Goal: Task Accomplishment & Management: Use online tool/utility

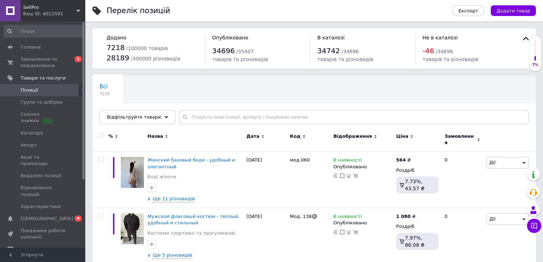
click at [218, 116] on input "text" at bounding box center [354, 117] width 350 height 14
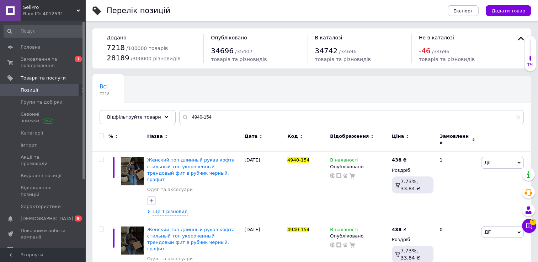
type input "4940-154"
click at [103, 136] on input "checkbox" at bounding box center [101, 136] width 5 height 5
checkbox input "true"
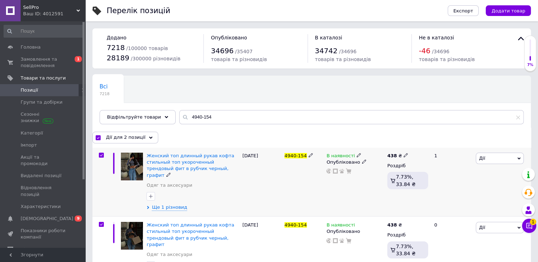
scroll to position [10, 0]
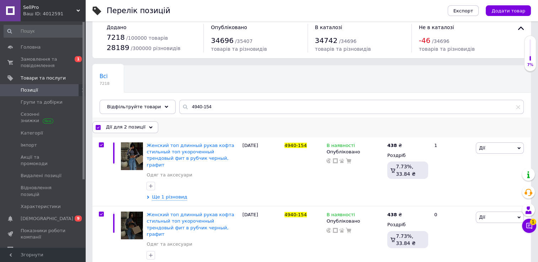
click at [149, 128] on icon at bounding box center [151, 128] width 4 height 4
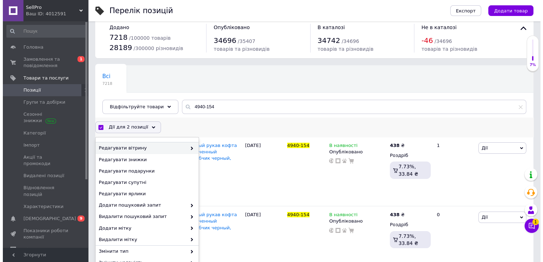
scroll to position [90, 0]
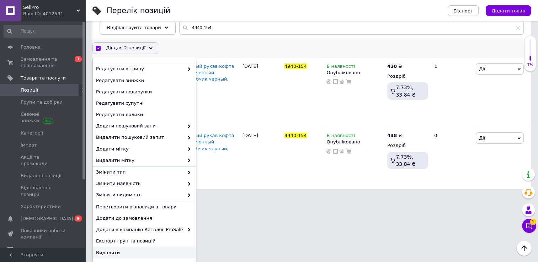
click at [161, 255] on span "Видалити" at bounding box center [143, 253] width 95 height 6
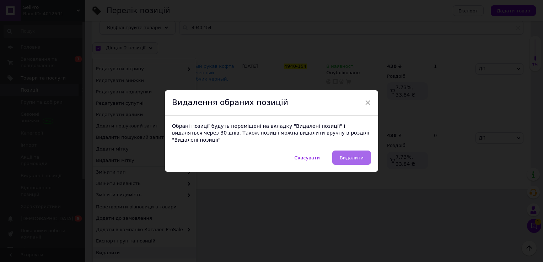
click at [352, 157] on span "Видалити" at bounding box center [352, 157] width 24 height 5
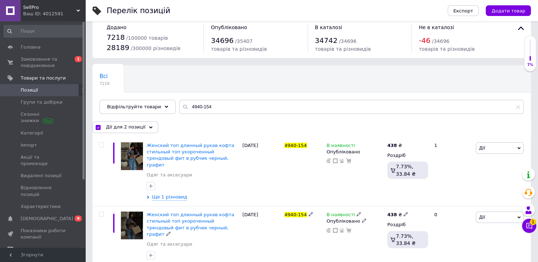
checkbox input "false"
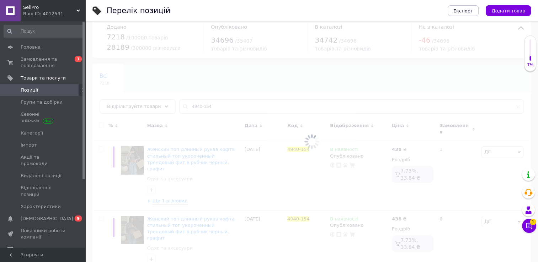
scroll to position [48, 0]
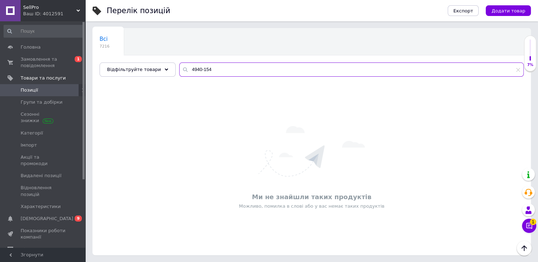
click at [180, 70] on input "4940-154" at bounding box center [351, 70] width 344 height 14
paste input "Арт.10497"
click at [180, 70] on input "Арт.10497" at bounding box center [351, 70] width 344 height 14
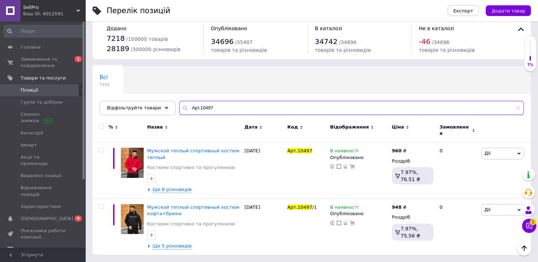
scroll to position [4, 0]
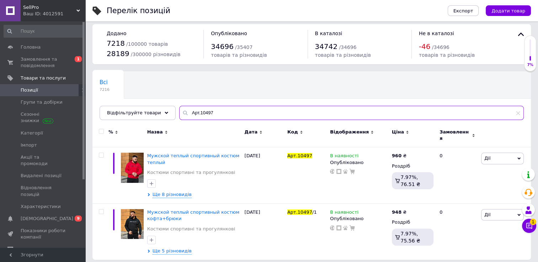
type input "Арт.10497"
click at [100, 131] on input "checkbox" at bounding box center [101, 131] width 5 height 5
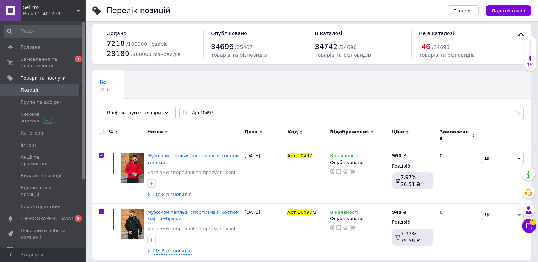
checkbox input "true"
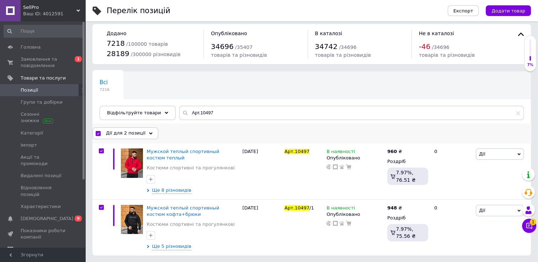
click at [149, 133] on use at bounding box center [151, 133] width 4 height 2
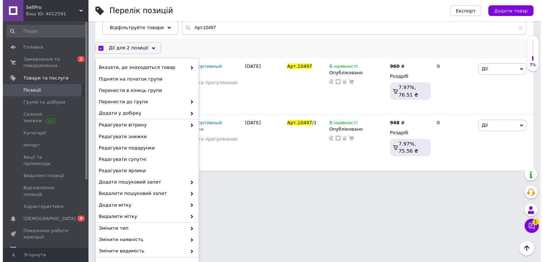
scroll to position [56, 0]
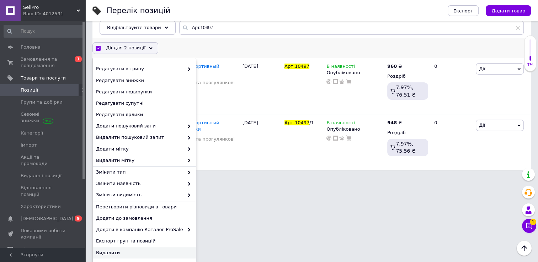
click at [162, 254] on span "Видалити" at bounding box center [143, 253] width 95 height 6
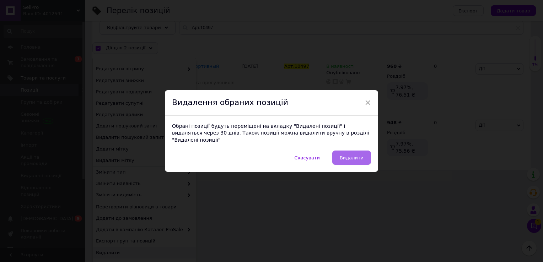
click at [356, 155] on span "Видалити" at bounding box center [352, 157] width 24 height 5
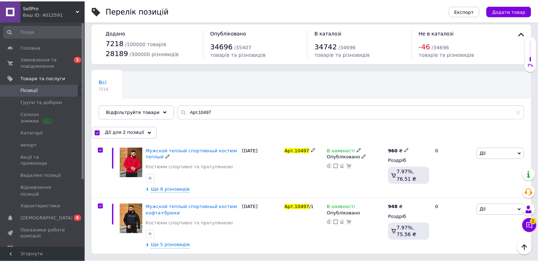
scroll to position [4, 0]
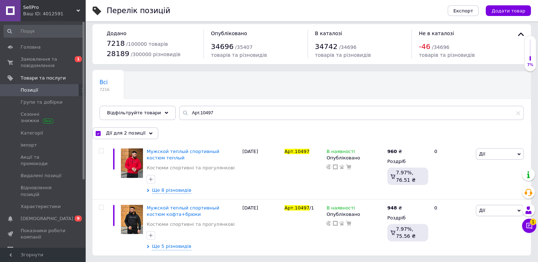
checkbox input "false"
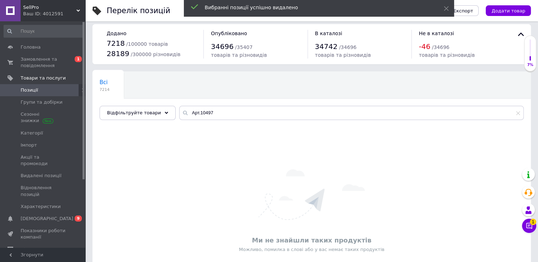
scroll to position [48, 0]
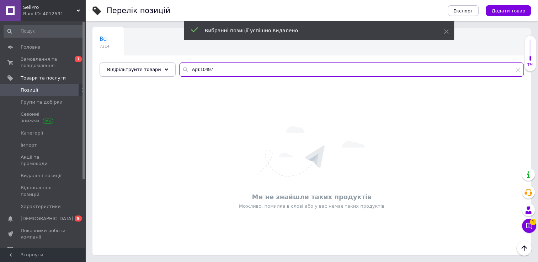
click at [183, 71] on input "Арт.10497" at bounding box center [351, 70] width 344 height 14
paste input "6260-4273"
click at [183, 71] on input "6260-4273" at bounding box center [351, 70] width 344 height 14
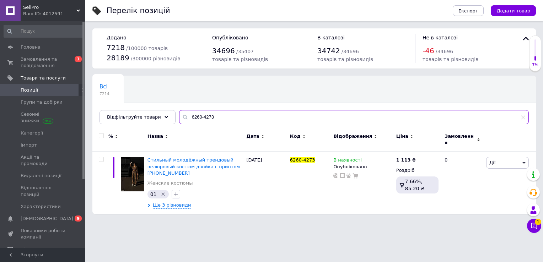
type input "6260-4273"
click at [101, 137] on input "checkbox" at bounding box center [101, 136] width 5 height 5
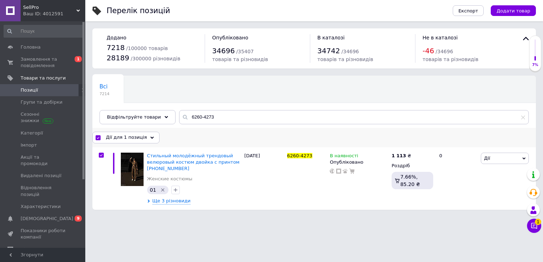
click at [135, 137] on span "Дії для 1 позиція" at bounding box center [126, 137] width 41 height 6
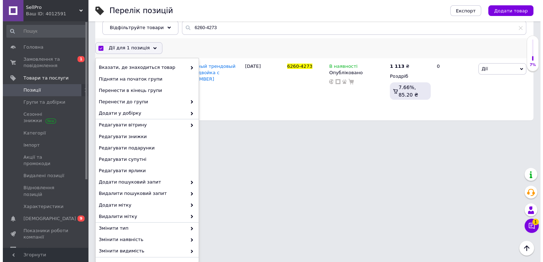
scroll to position [56, 0]
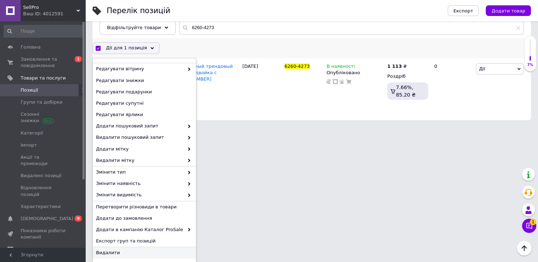
click at [163, 254] on span "Видалити" at bounding box center [143, 253] width 95 height 6
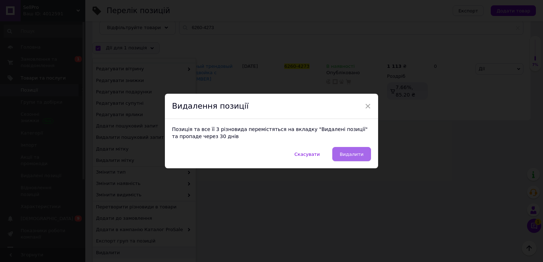
click at [351, 151] on button "Видалити" at bounding box center [351, 154] width 39 height 14
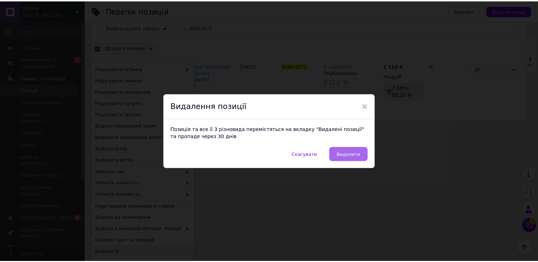
scroll to position [0, 0]
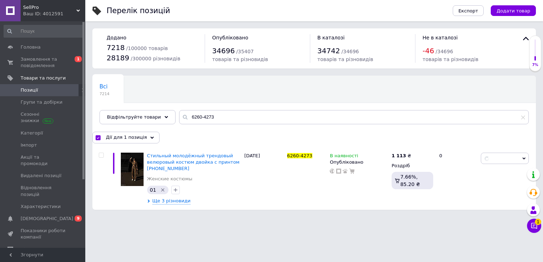
checkbox input "false"
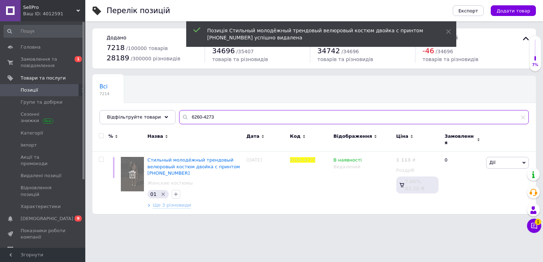
click at [183, 122] on input "6260-4273" at bounding box center [354, 117] width 350 height 14
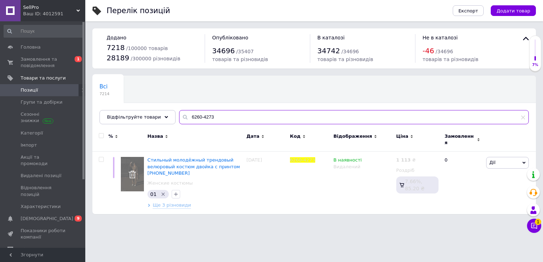
click at [183, 122] on input "6260-4273" at bounding box center [354, 117] width 350 height 14
paste input "1431-0196"
click at [183, 122] on input "1431-0196" at bounding box center [354, 117] width 350 height 14
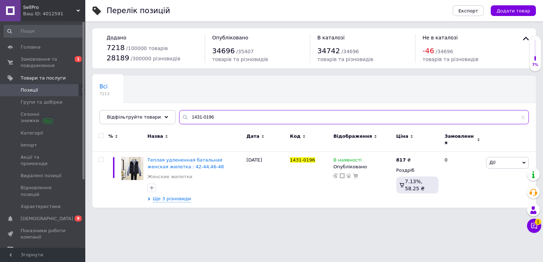
type input "1431-0196"
click at [103, 135] on span at bounding box center [101, 135] width 5 height 5
click at [103, 135] on input "checkbox" at bounding box center [101, 136] width 5 height 5
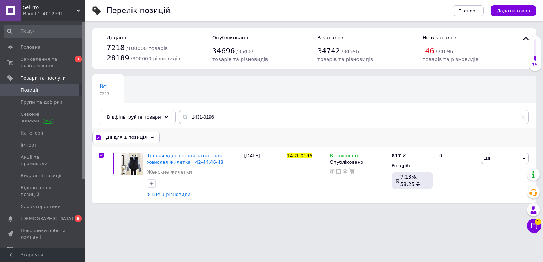
click at [138, 138] on span "Дії для 1 позиція" at bounding box center [126, 137] width 41 height 6
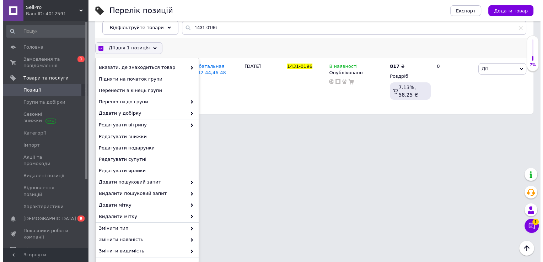
scroll to position [56, 0]
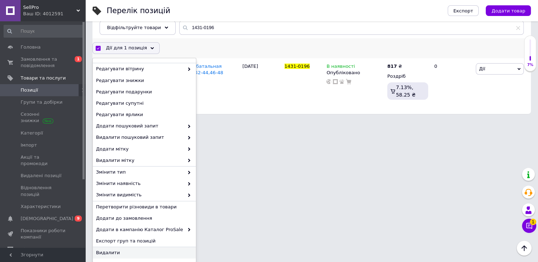
click at [155, 256] on div "Видалити" at bounding box center [144, 252] width 103 height 11
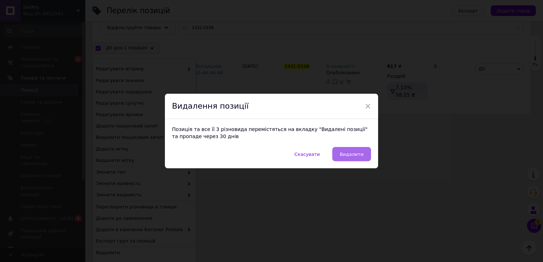
click at [338, 158] on button "Видалити" at bounding box center [351, 154] width 39 height 14
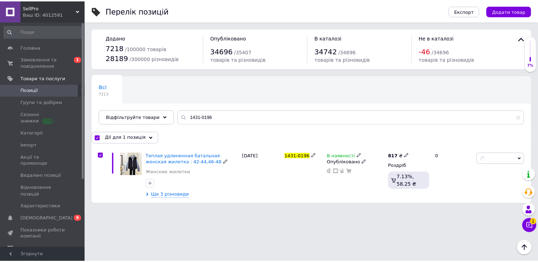
scroll to position [0, 0]
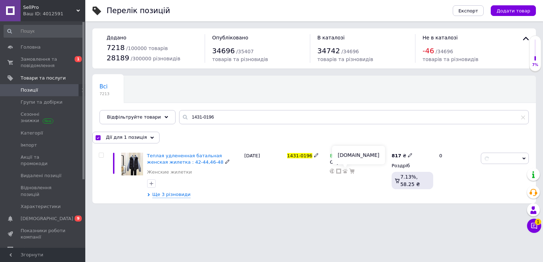
checkbox input "false"
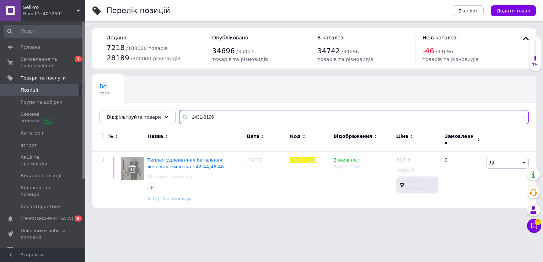
click at [192, 116] on input "1431-0196" at bounding box center [354, 117] width 350 height 14
paste input "824/825-152"
click at [192, 116] on input "824/825-1526" at bounding box center [354, 117] width 350 height 14
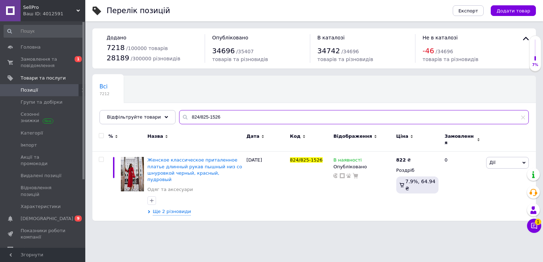
type input "824/825-1526"
click at [102, 137] on input "checkbox" at bounding box center [101, 136] width 5 height 5
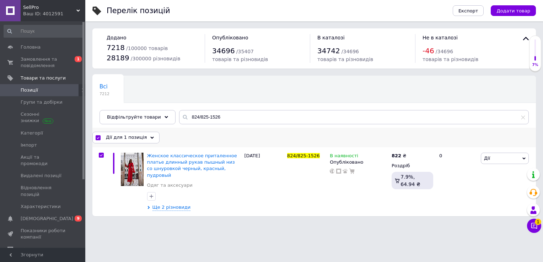
click at [143, 136] on div "Дії для 1 позиція" at bounding box center [125, 137] width 67 height 11
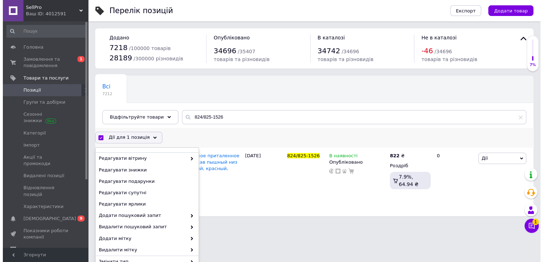
scroll to position [90, 0]
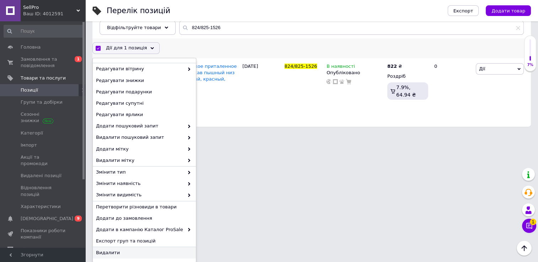
click at [149, 254] on span "Видалити" at bounding box center [143, 253] width 95 height 6
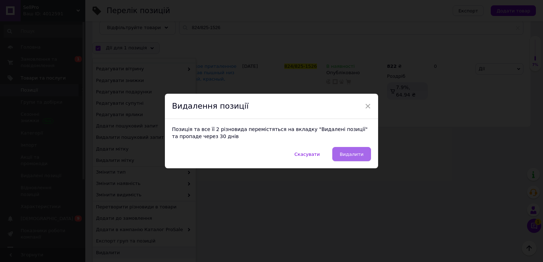
click at [351, 152] on span "Видалити" at bounding box center [352, 154] width 24 height 5
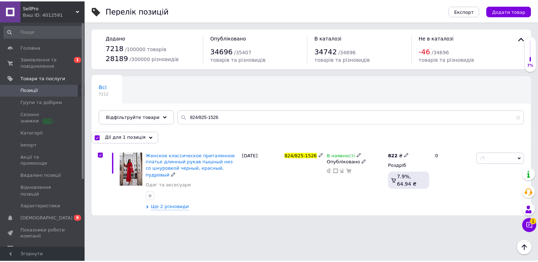
scroll to position [0, 0]
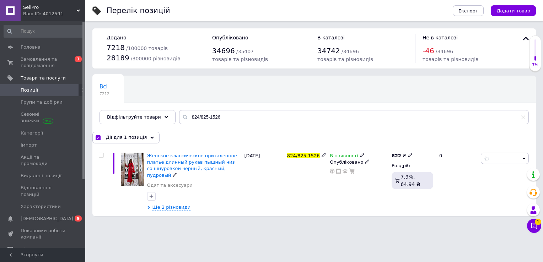
checkbox input "false"
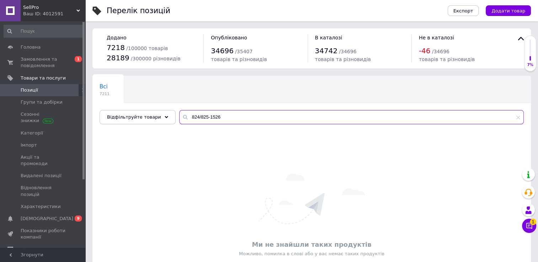
click at [185, 118] on input "824/825-1526" at bounding box center [351, 117] width 344 height 14
paste input "4084 - 23041"
click at [185, 118] on input "4084 - 23041" at bounding box center [351, 117] width 344 height 14
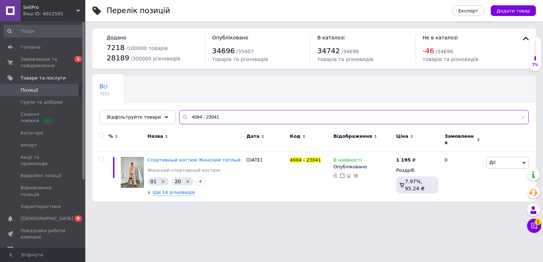
type input "4084 - 23041"
click at [100, 134] on input "checkbox" at bounding box center [101, 136] width 5 height 5
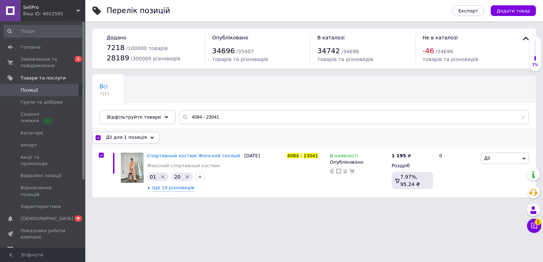
click at [144, 138] on div "Дії для 1 позиція" at bounding box center [125, 137] width 67 height 11
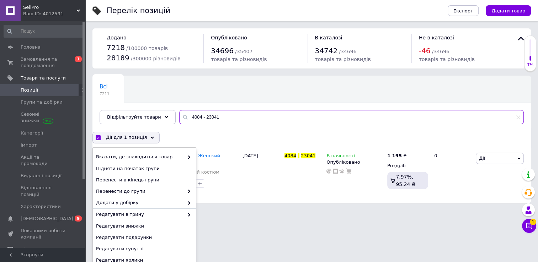
click at [226, 117] on input "4084 - 23041" at bounding box center [351, 117] width 344 height 14
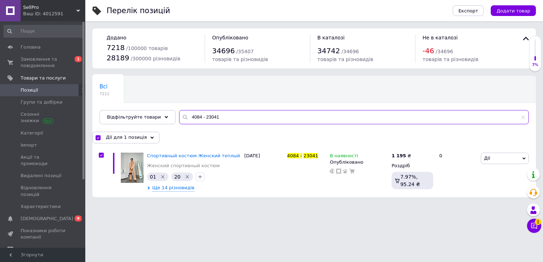
click at [226, 117] on input "4084 - 23041" at bounding box center [354, 117] width 350 height 14
click at [152, 135] on div "Дії для 1 позиція" at bounding box center [125, 137] width 67 height 11
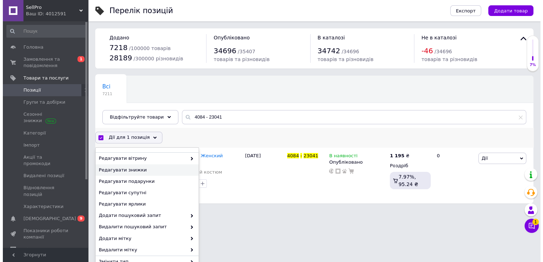
scroll to position [90, 0]
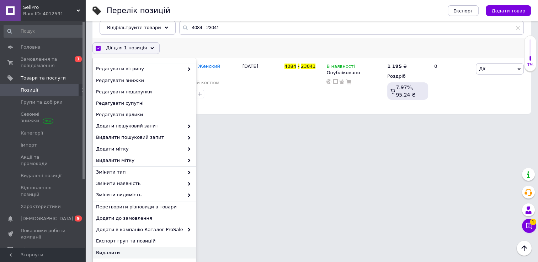
click at [150, 254] on span "Видалити" at bounding box center [143, 253] width 95 height 6
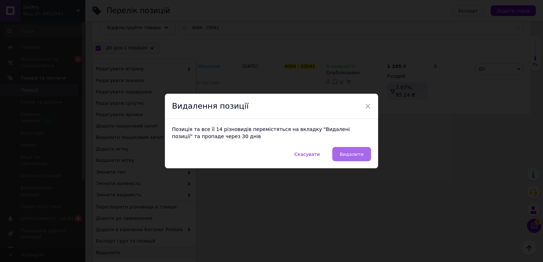
click at [350, 154] on span "Видалити" at bounding box center [352, 154] width 24 height 5
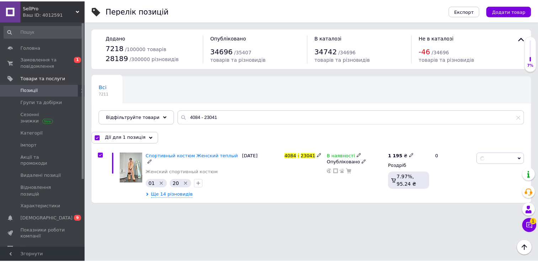
scroll to position [0, 0]
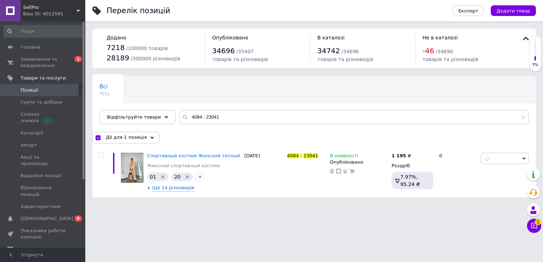
checkbox input "false"
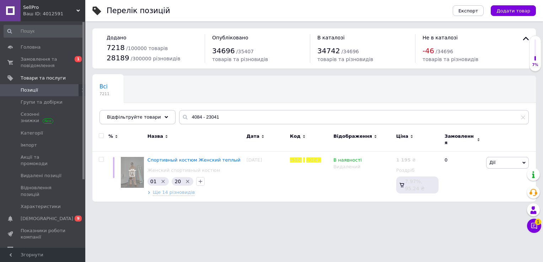
click at [183, 116] on use at bounding box center [185, 117] width 5 height 5
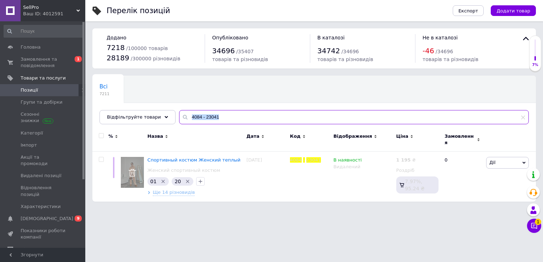
click at [208, 120] on input "4084 - 23041" at bounding box center [354, 117] width 350 height 14
paste input "Мод # 604"
click at [208, 120] on input "4084 - Мод # 604" at bounding box center [354, 117] width 350 height 14
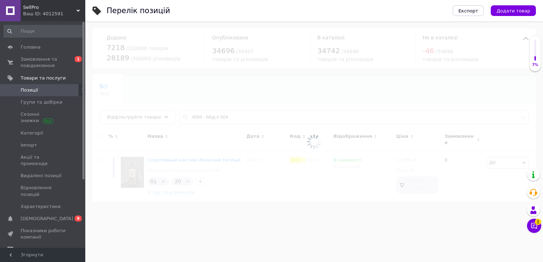
click at [208, 120] on div at bounding box center [314, 141] width 458 height 241
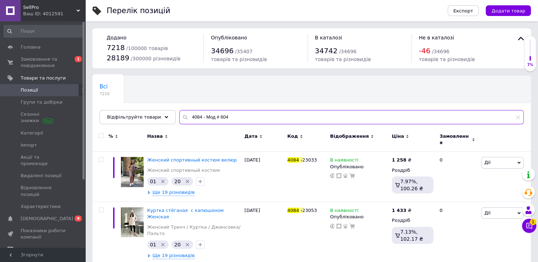
click at [208, 120] on input "4084 - Мод # 604" at bounding box center [351, 117] width 344 height 14
paste input "text"
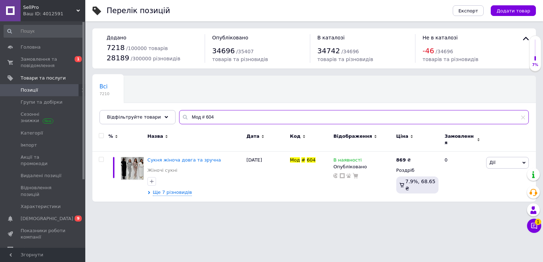
type input "Мод # 604"
click at [101, 136] on input "checkbox" at bounding box center [101, 136] width 5 height 5
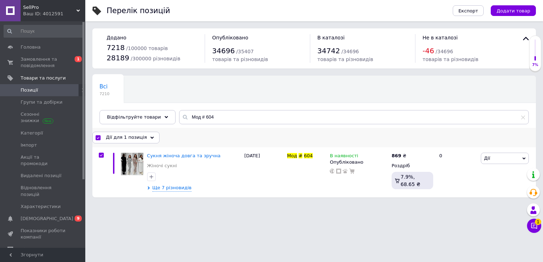
click at [142, 137] on div "Дії для 1 позиція" at bounding box center [125, 137] width 67 height 11
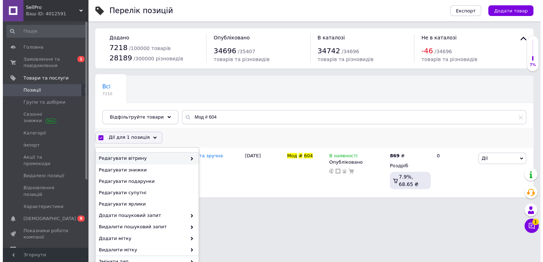
scroll to position [90, 0]
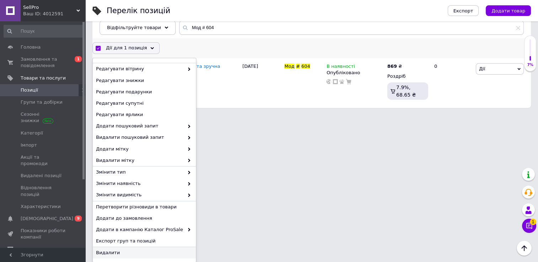
click at [150, 254] on span "Видалити" at bounding box center [143, 253] width 95 height 6
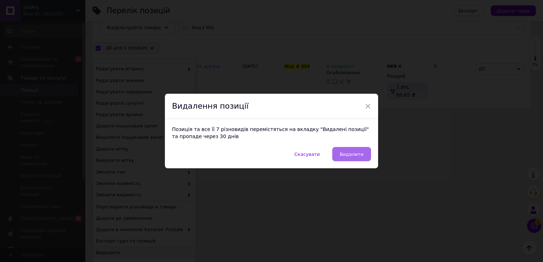
click at [352, 153] on span "Видалити" at bounding box center [352, 154] width 24 height 5
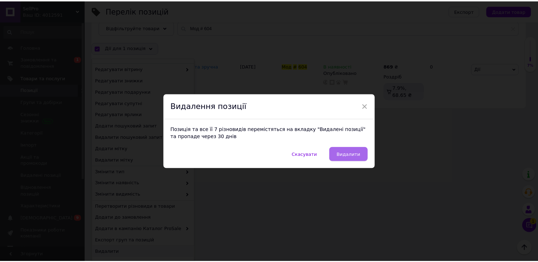
scroll to position [0, 0]
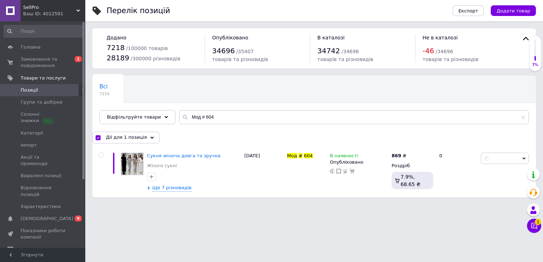
checkbox input "false"
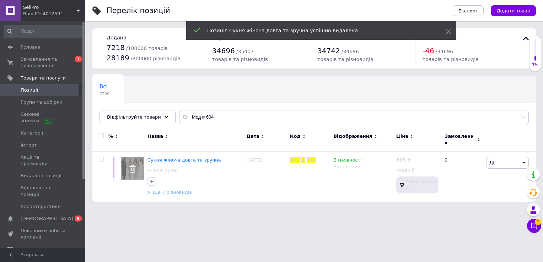
click at [183, 117] on use at bounding box center [185, 117] width 5 height 5
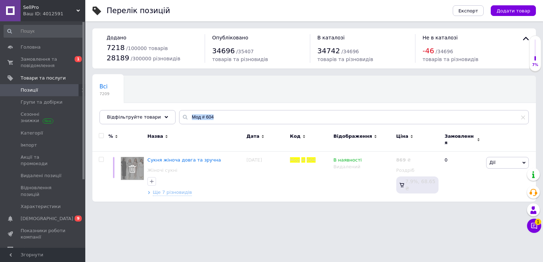
click at [183, 117] on use at bounding box center [185, 117] width 5 height 5
click at [211, 119] on input "Мод # 604" at bounding box center [354, 117] width 350 height 14
paste input "1372-131"
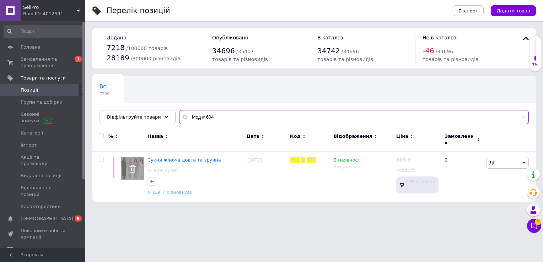
click at [211, 119] on input "Мод # 604" at bounding box center [354, 117] width 350 height 14
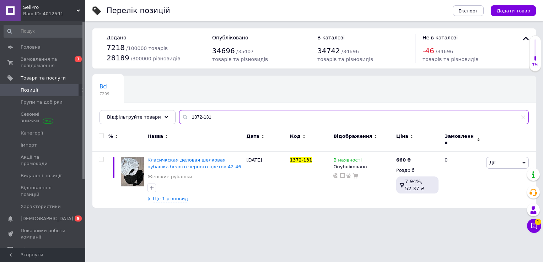
type input "1372-131"
click at [101, 135] on input "checkbox" at bounding box center [101, 136] width 5 height 5
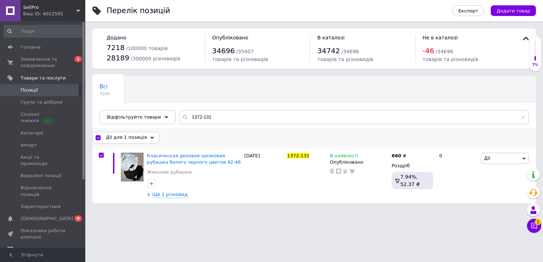
click at [135, 139] on span "Дії для 1 позиція" at bounding box center [126, 137] width 41 height 6
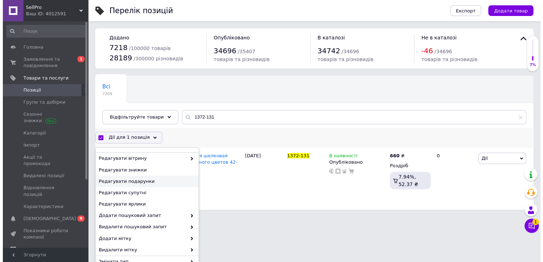
scroll to position [90, 0]
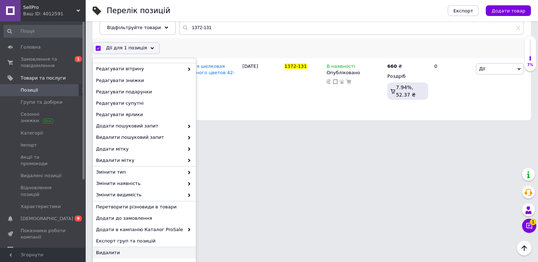
click at [152, 257] on div "Видалити" at bounding box center [144, 252] width 103 height 11
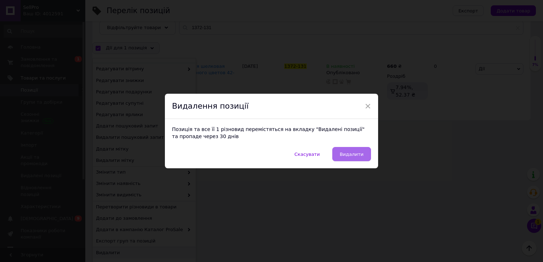
click at [353, 156] on span "Видалити" at bounding box center [352, 154] width 24 height 5
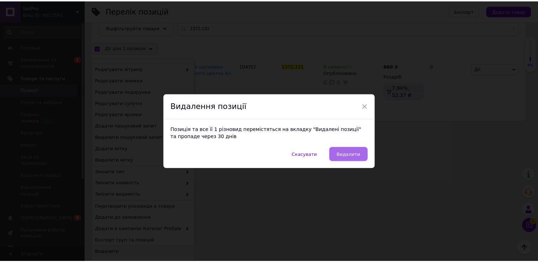
scroll to position [0, 0]
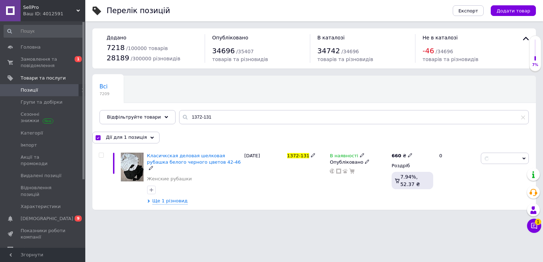
checkbox input "false"
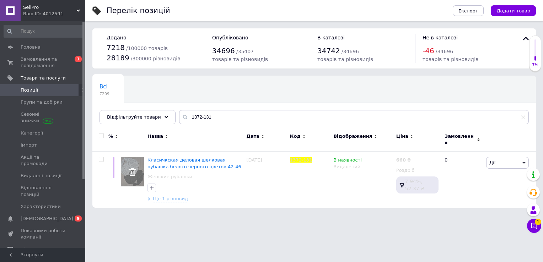
click at [183, 119] on use at bounding box center [185, 117] width 5 height 5
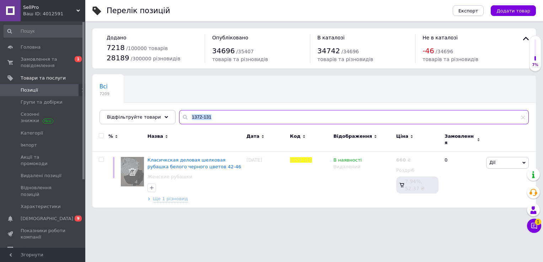
click at [215, 119] on input "1372-131" at bounding box center [354, 117] width 350 height 14
paste input "511-1042"
click at [215, 119] on input "1511-1042" at bounding box center [354, 117] width 350 height 14
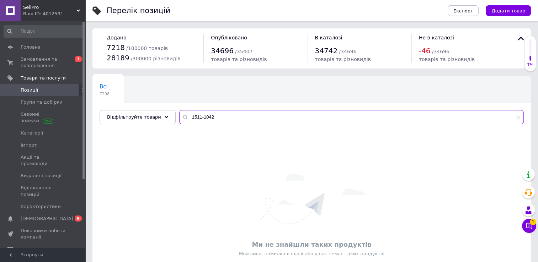
click at [189, 118] on input "1511-1042" at bounding box center [351, 117] width 344 height 14
paste input "453-7486"
click at [189, 118] on input "1453-7486" at bounding box center [351, 117] width 344 height 14
type input "1453-7486"
